Goal: Transaction & Acquisition: Purchase product/service

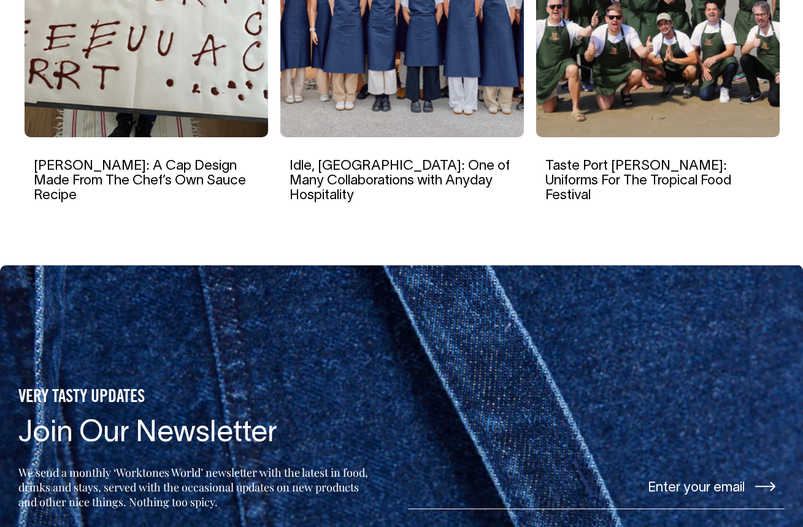
scroll to position [2293, 0]
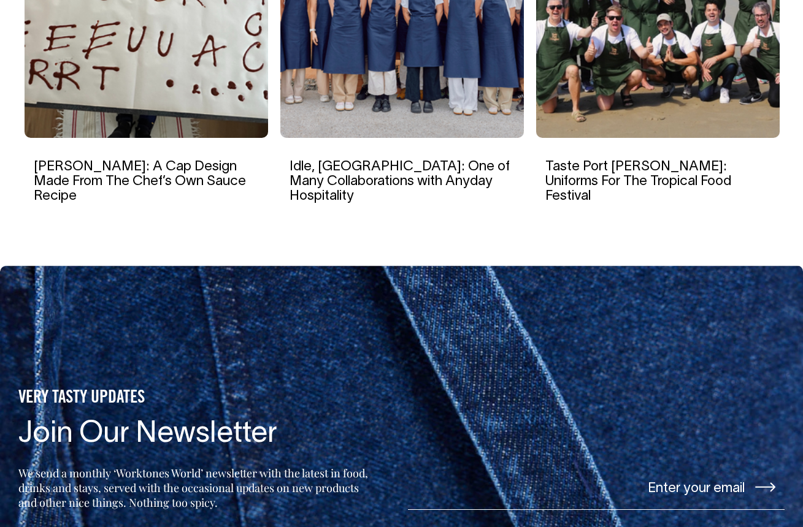
click at [191, 138] on img at bounding box center [146, 21] width 243 height 233
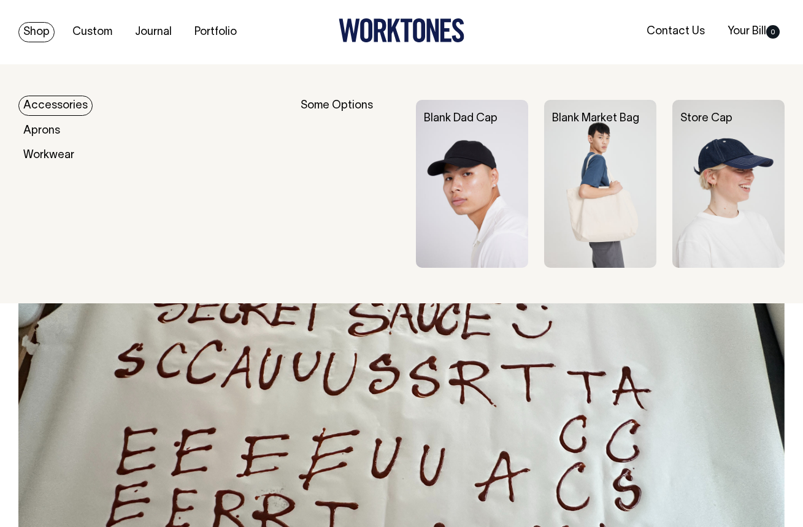
click at [36, 36] on link "Shop" at bounding box center [36, 32] width 36 height 20
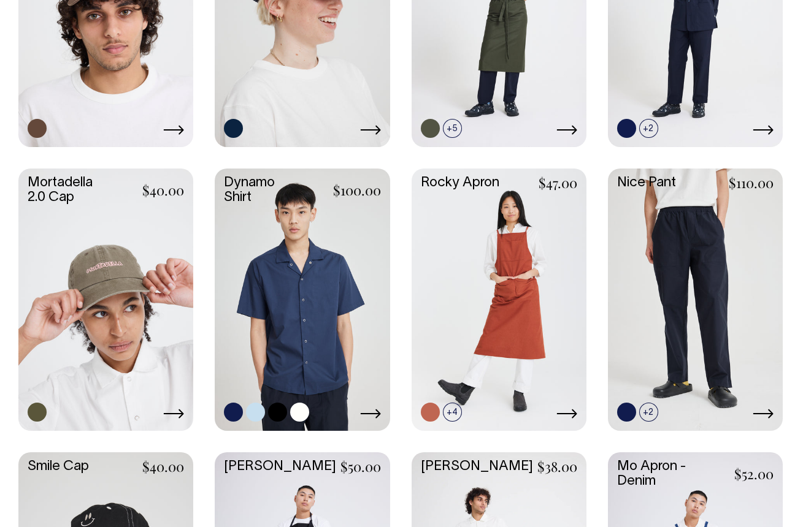
scroll to position [991, 0]
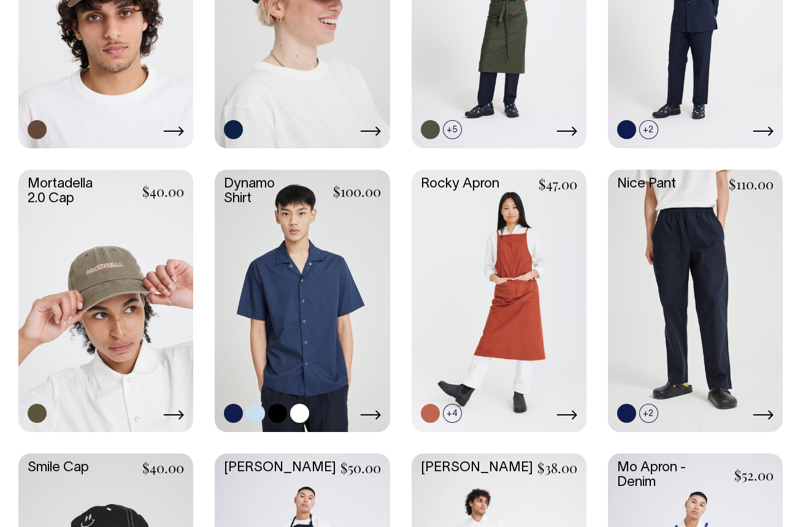
click at [298, 407] on link at bounding box center [299, 413] width 19 height 19
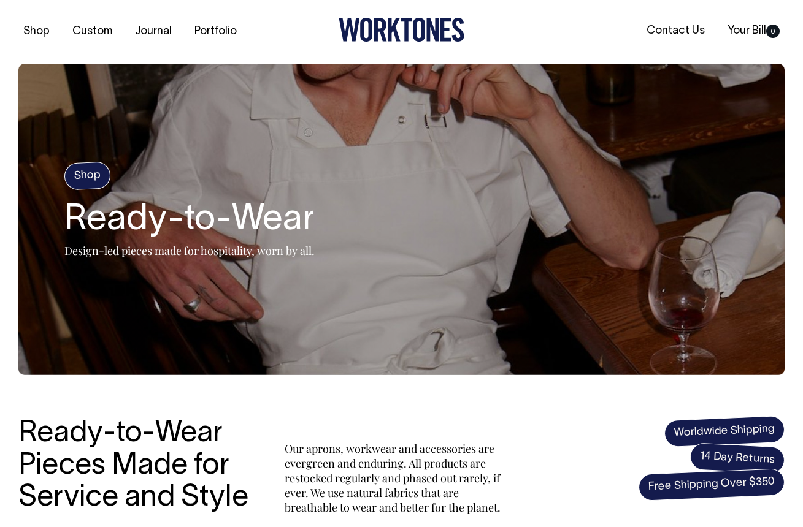
scroll to position [0, 0]
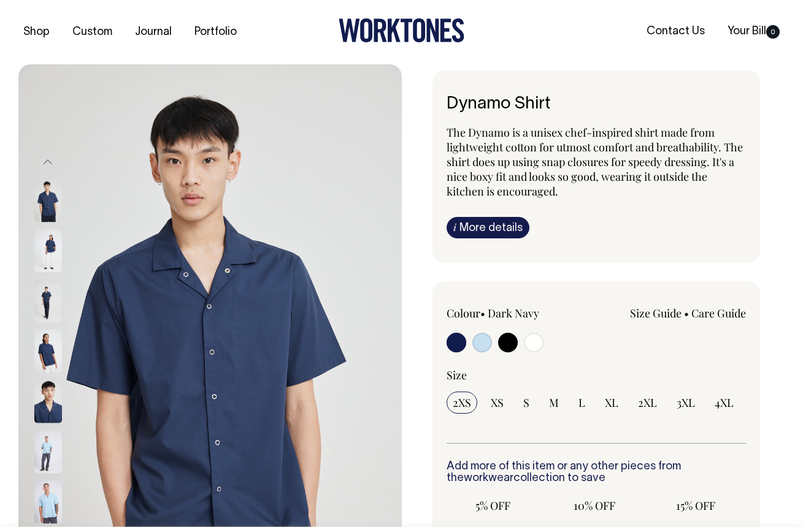
radio input "true"
select select "Off-White"
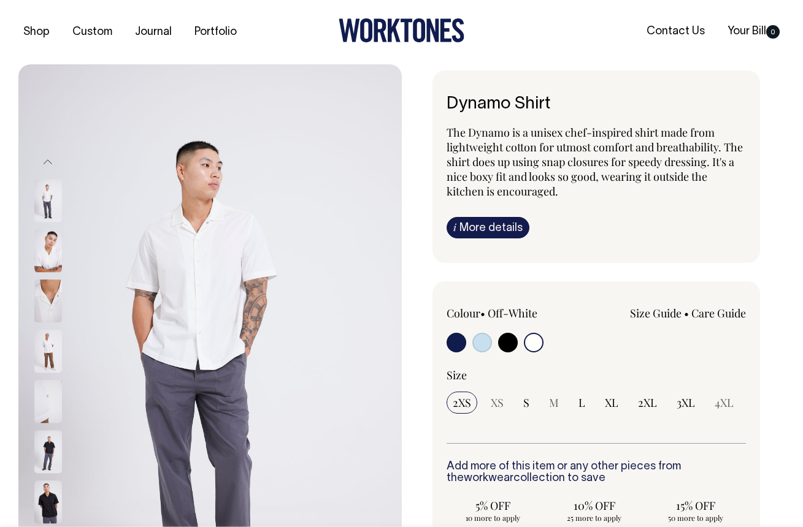
click at [42, 193] on img at bounding box center [48, 201] width 28 height 43
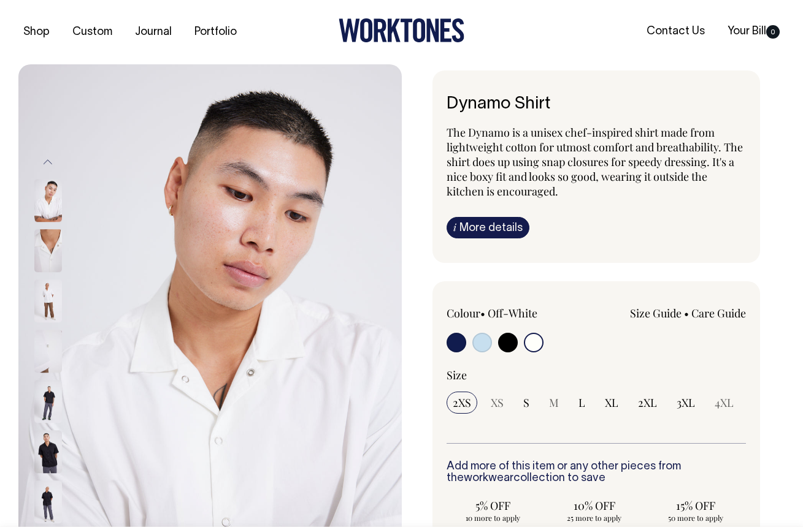
click at [45, 248] on img at bounding box center [48, 251] width 28 height 43
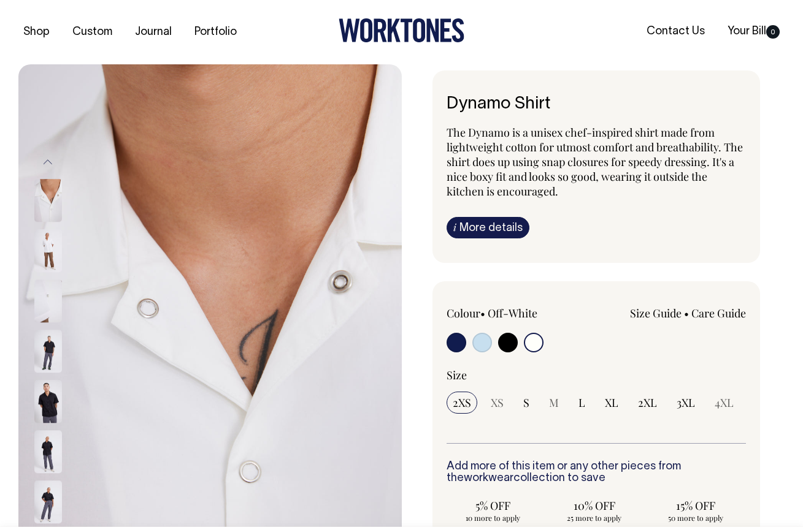
click at [51, 256] on img at bounding box center [48, 251] width 28 height 43
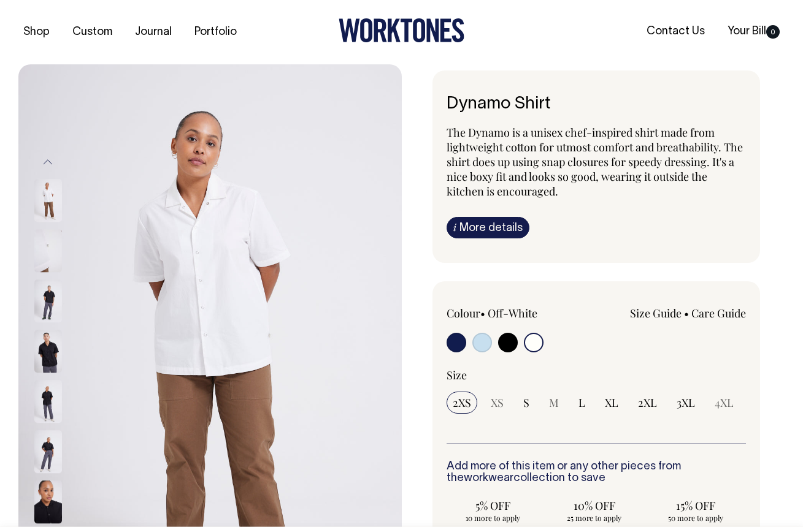
click at [50, 264] on img at bounding box center [48, 251] width 28 height 43
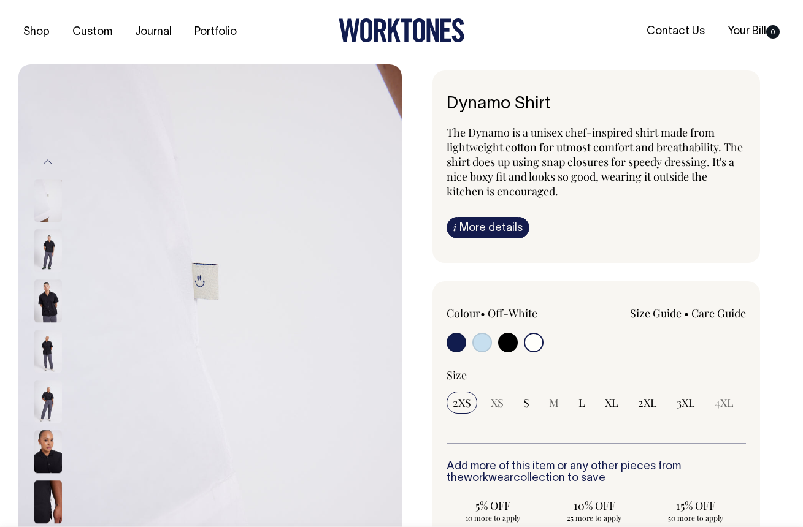
click at [50, 266] on img at bounding box center [48, 251] width 28 height 43
